Goal: Task Accomplishment & Management: Use online tool/utility

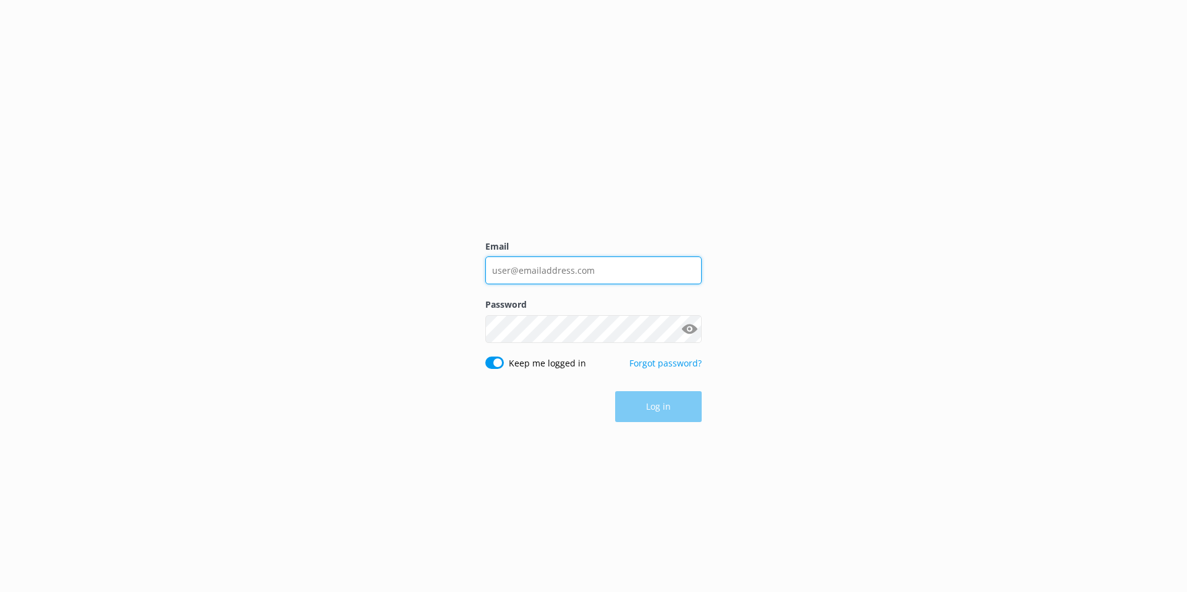
type input "[EMAIL_ADDRESS][DOMAIN_NAME]"
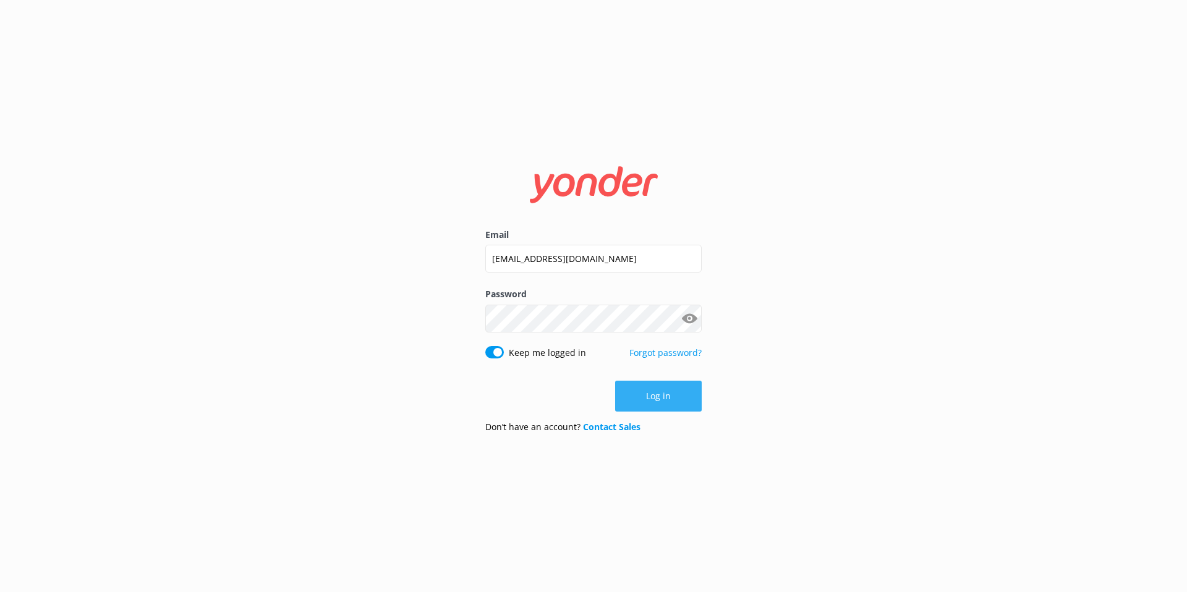
click at [674, 399] on button "Log in" at bounding box center [658, 396] width 87 height 31
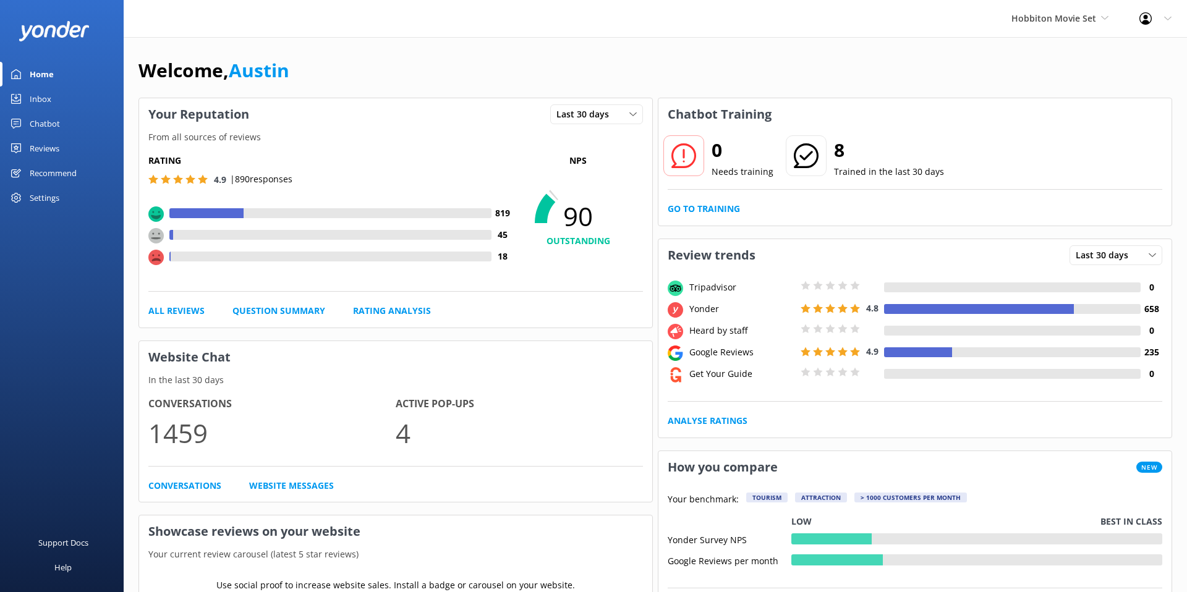
drag, startPoint x: 477, startPoint y: 91, endPoint x: 204, endPoint y: 113, distance: 273.5
click at [443, 90] on div "Welcome, [GEOGRAPHIC_DATA]" at bounding box center [655, 77] width 1034 height 42
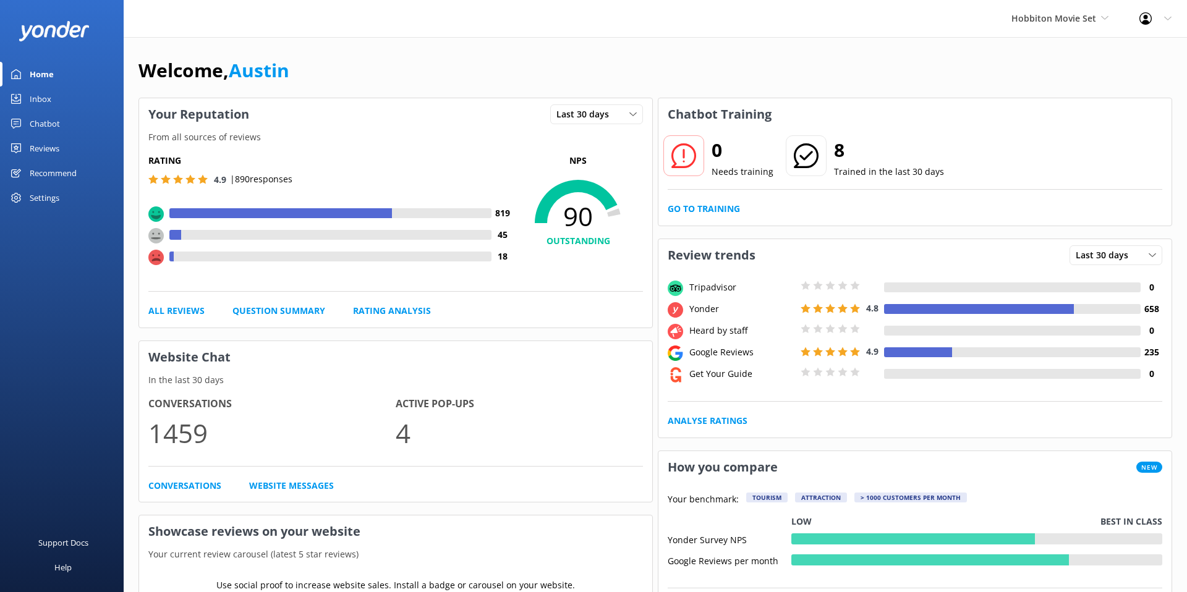
click at [82, 119] on link "Chatbot" at bounding box center [62, 123] width 124 height 25
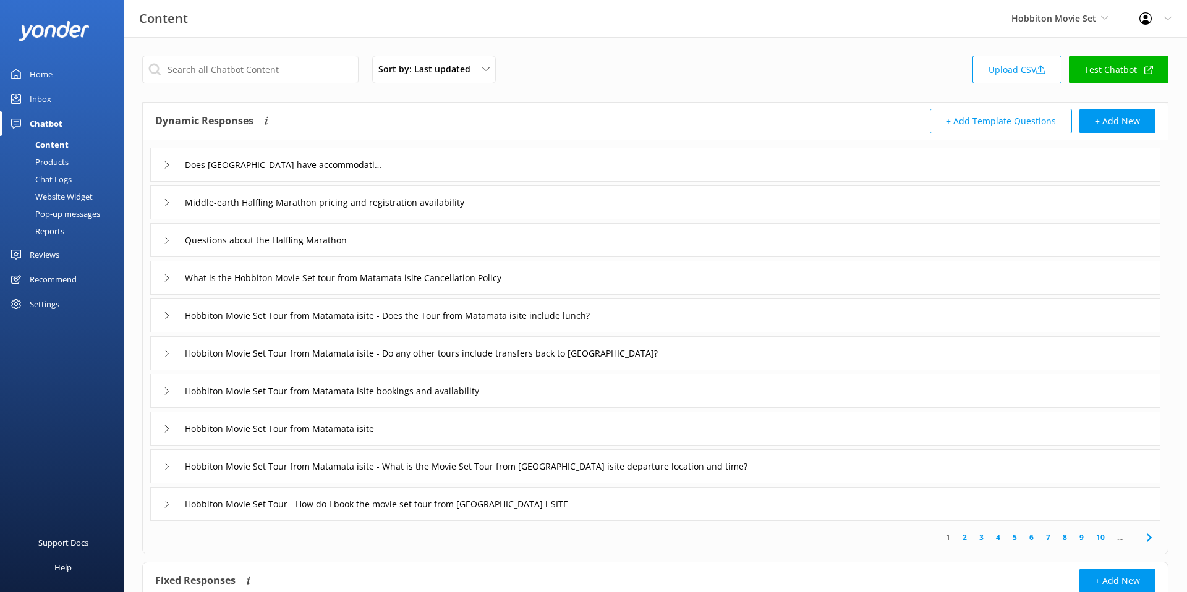
click at [79, 177] on link "Chat Logs" at bounding box center [65, 179] width 116 height 17
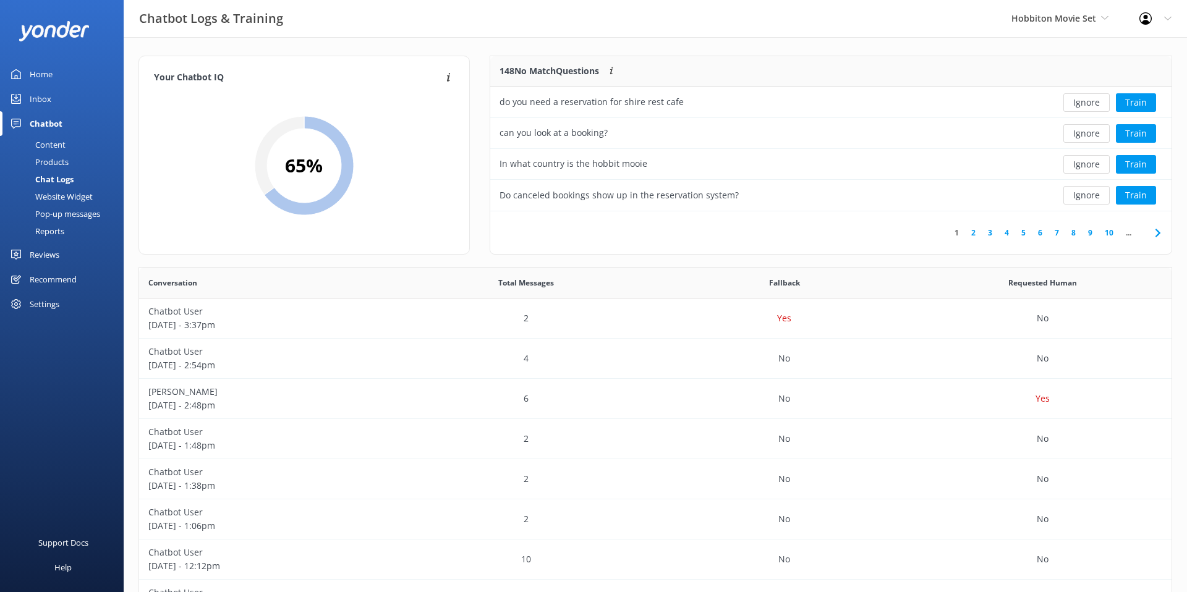
scroll to position [155, 681]
click at [793, 310] on div "Yes" at bounding box center [784, 319] width 258 height 40
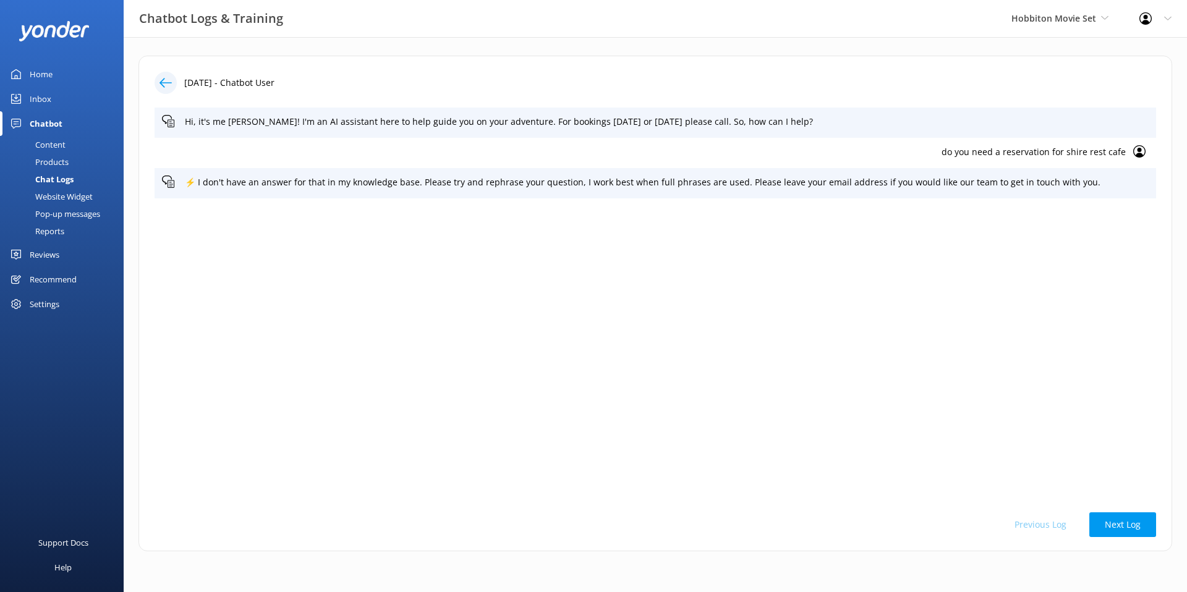
click at [163, 85] on use at bounding box center [165, 82] width 12 height 9
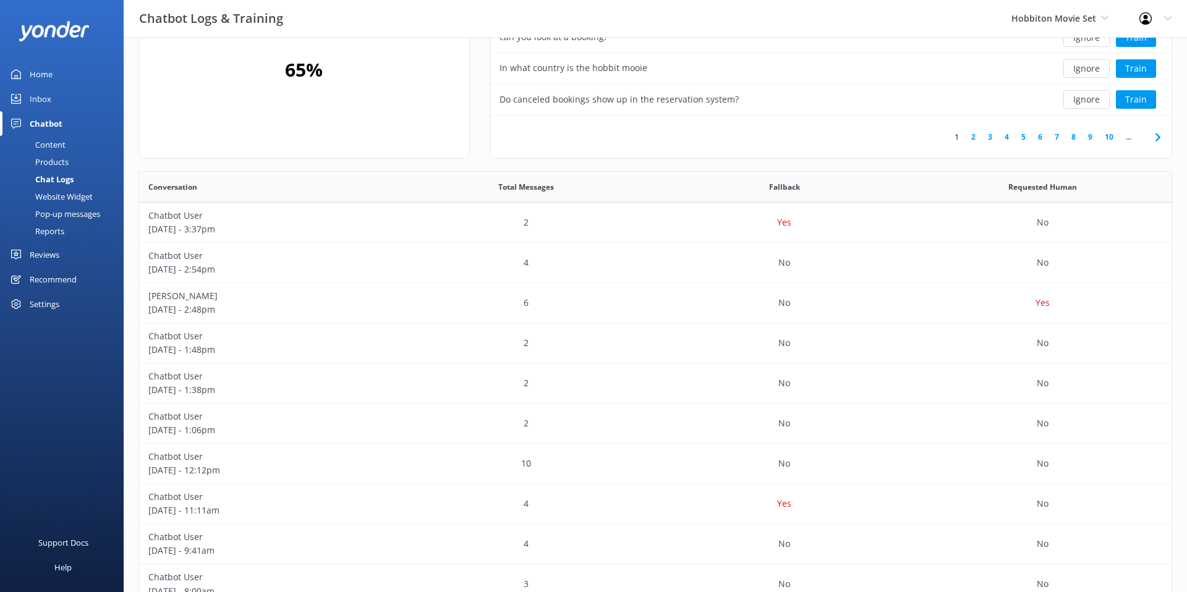
scroll to position [177, 0]
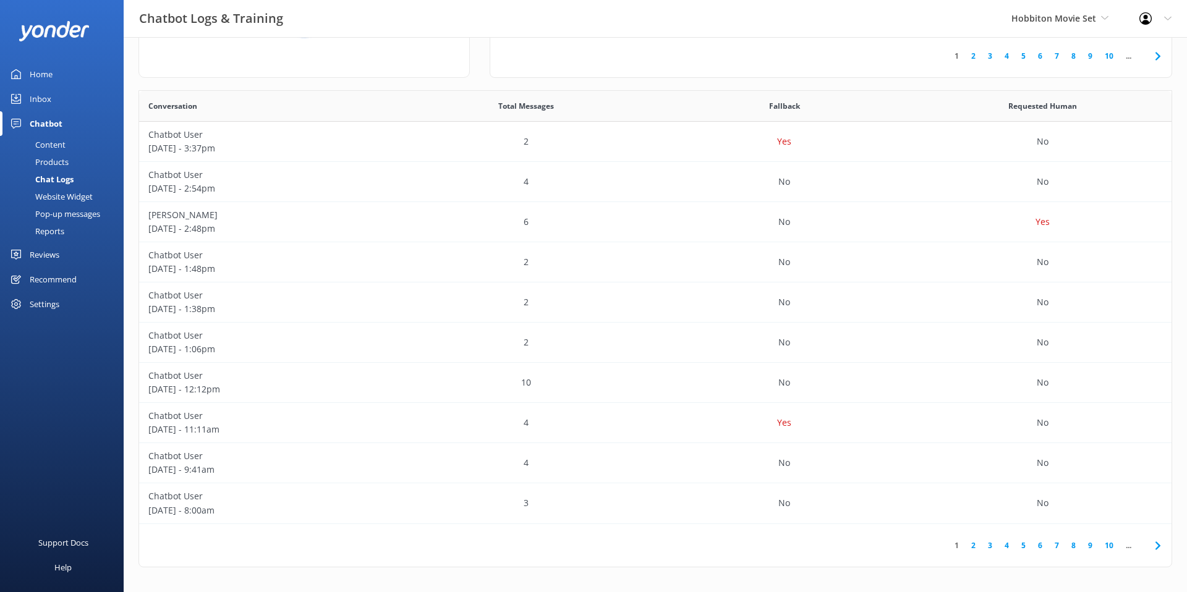
click at [54, 108] on link "Inbox" at bounding box center [62, 99] width 124 height 25
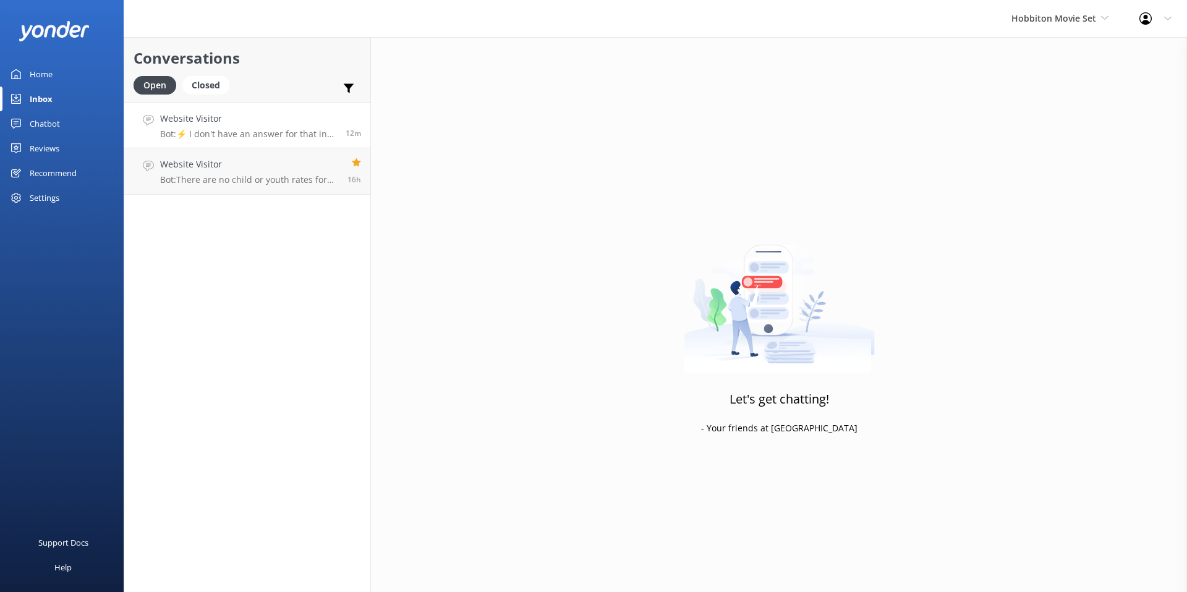
click at [307, 140] on link "Website Visitor Bot: ⚡ I don't have an answer for that in my knowledge base. Pl…" at bounding box center [247, 125] width 246 height 46
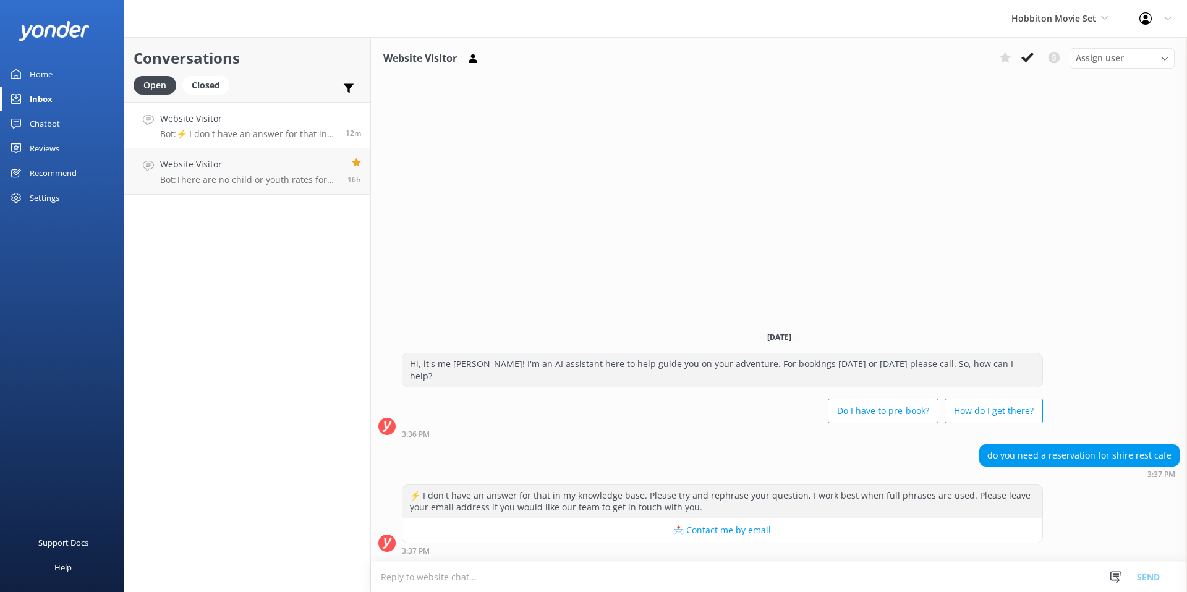
click at [85, 126] on link "Chatbot" at bounding box center [62, 123] width 124 height 25
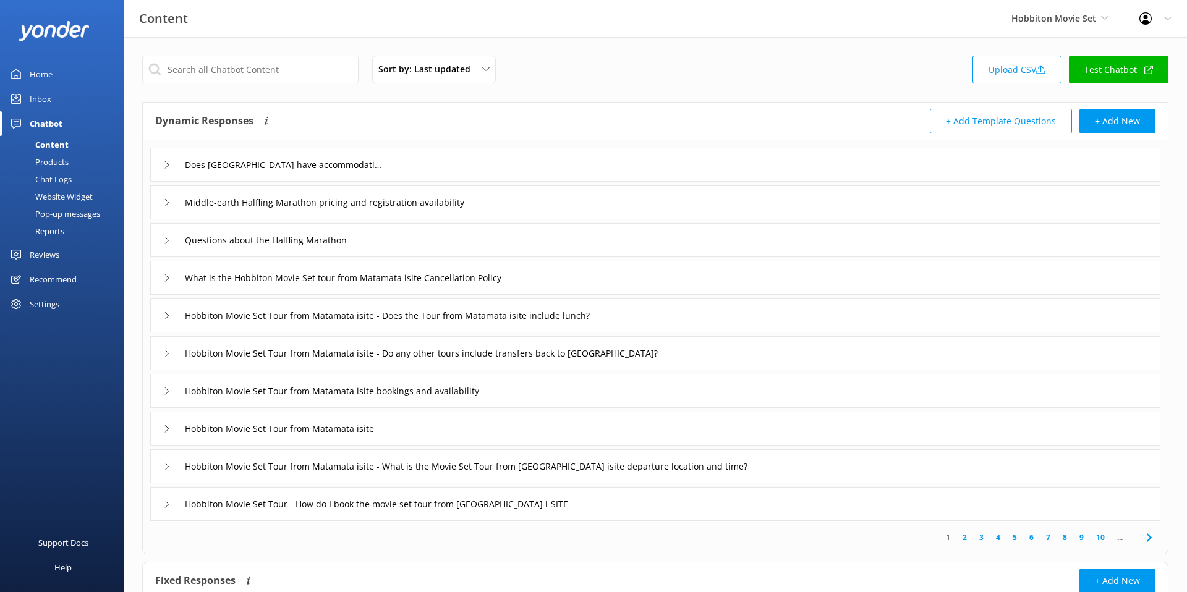
click at [527, 95] on div "Sort by: Last updated Title (A-Z) Last updated Upload CSV Test Chatbot Dynamic …" at bounding box center [655, 362] width 1063 height 650
click at [53, 179] on div "Chat Logs" at bounding box center [39, 179] width 64 height 17
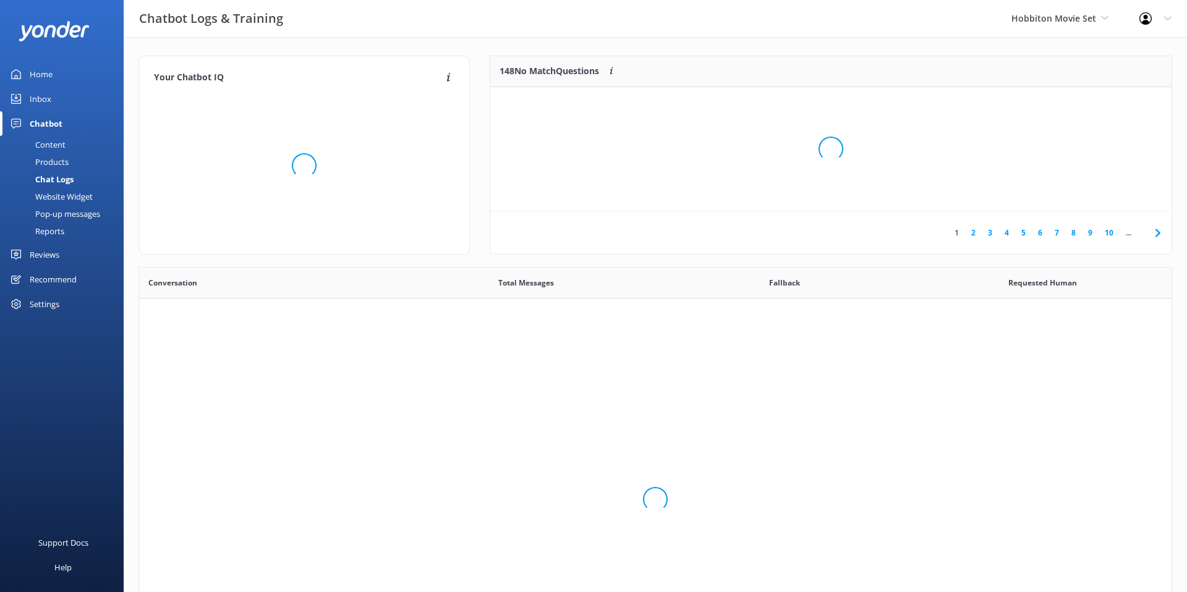
scroll to position [433, 1032]
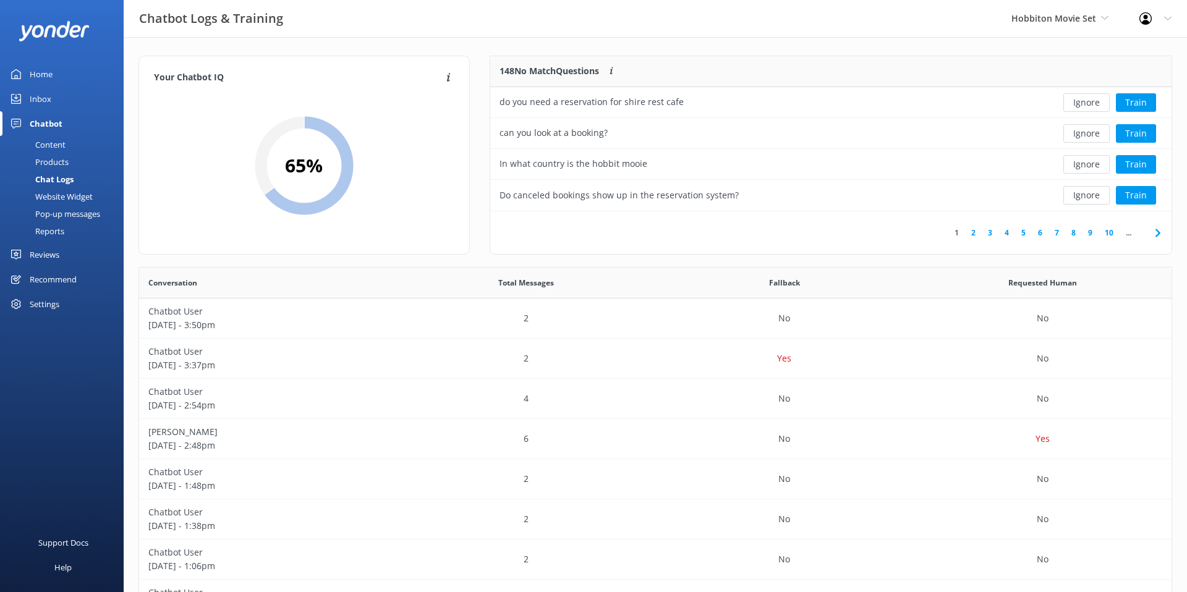
click at [305, 260] on div "Your Chatbot IQ Your Chatbot IQ is the percentage of trained FAQs against untra…" at bounding box center [304, 161] width 351 height 211
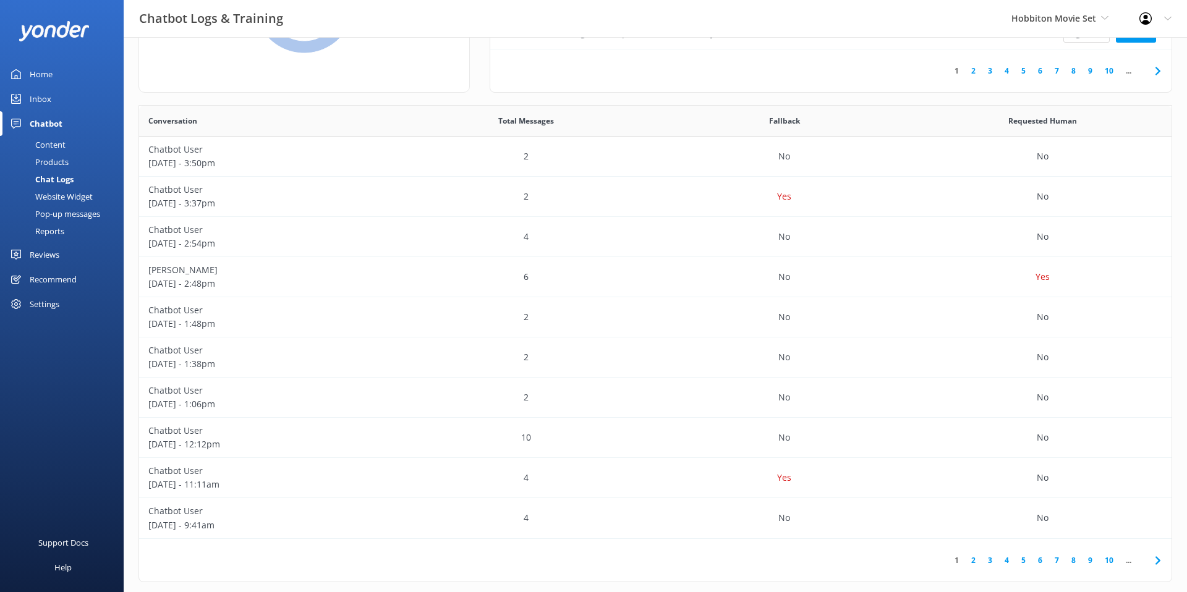
scroll to position [177, 0]
